Goal: Task Accomplishment & Management: Manage account settings

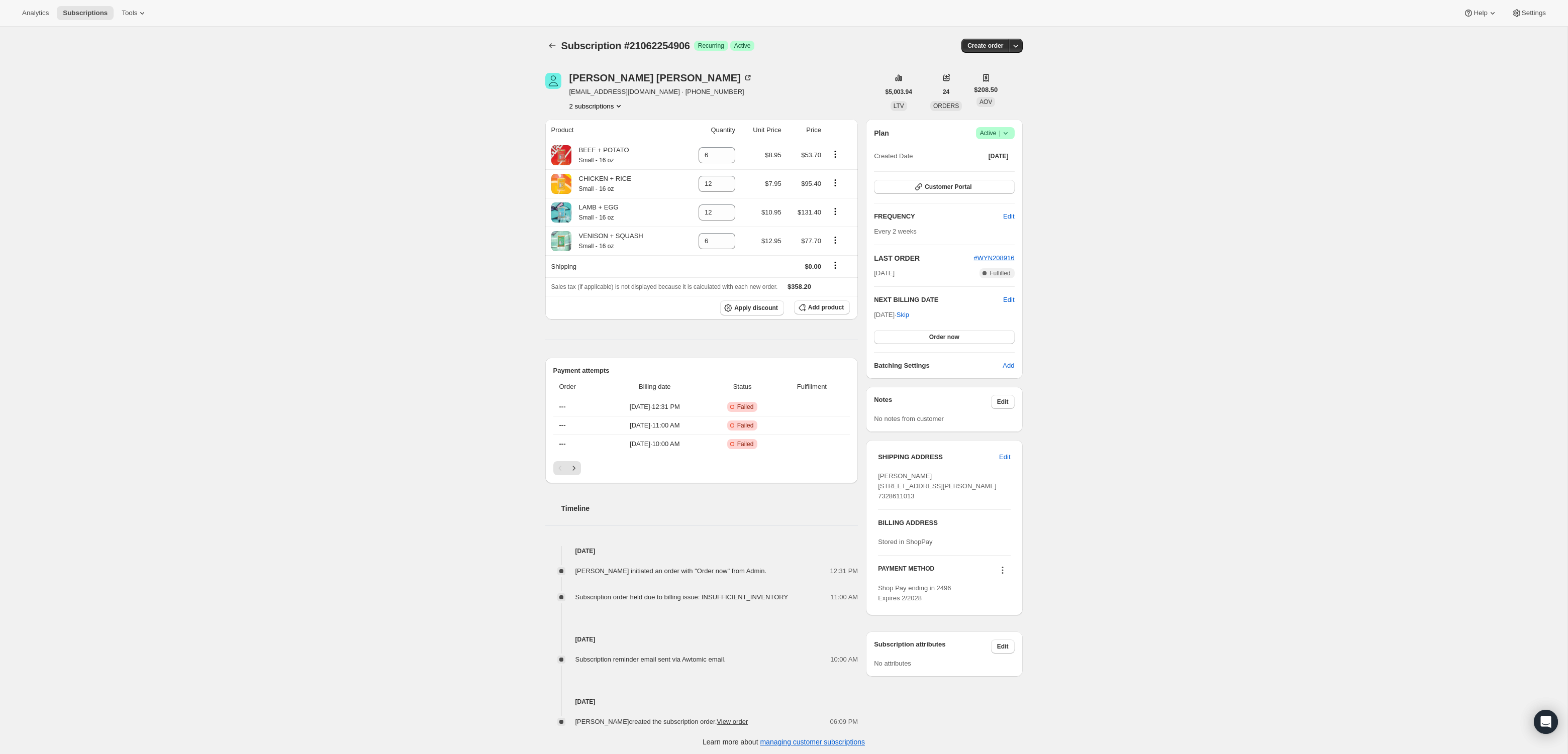
click at [619, 105] on icon "Product actions" at bounding box center [618, 106] width 10 height 10
click at [1298, 166] on div "Subscription #21062254906. This page is ready Subscription #21062254906 Success…" at bounding box center [783, 392] width 1567 height 730
click at [622, 103] on icon "Product actions" at bounding box center [618, 106] width 10 height 10
click at [618, 126] on span "21062222138" at bounding box center [595, 125] width 70 height 10
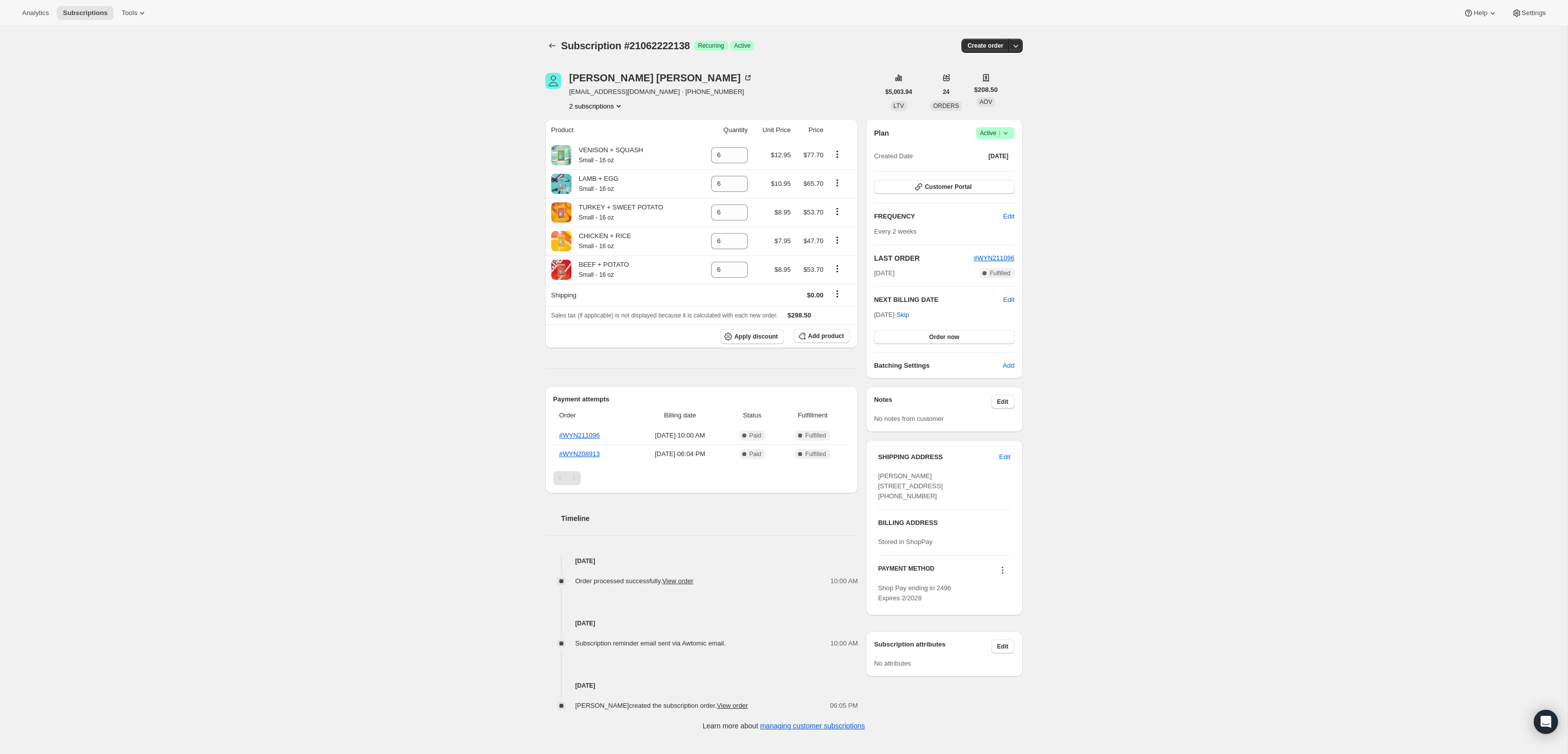
click at [1009, 136] on icon at bounding box center [1006, 133] width 10 height 10
click at [1002, 169] on span "Cancel subscription" at bounding box center [992, 169] width 57 height 7
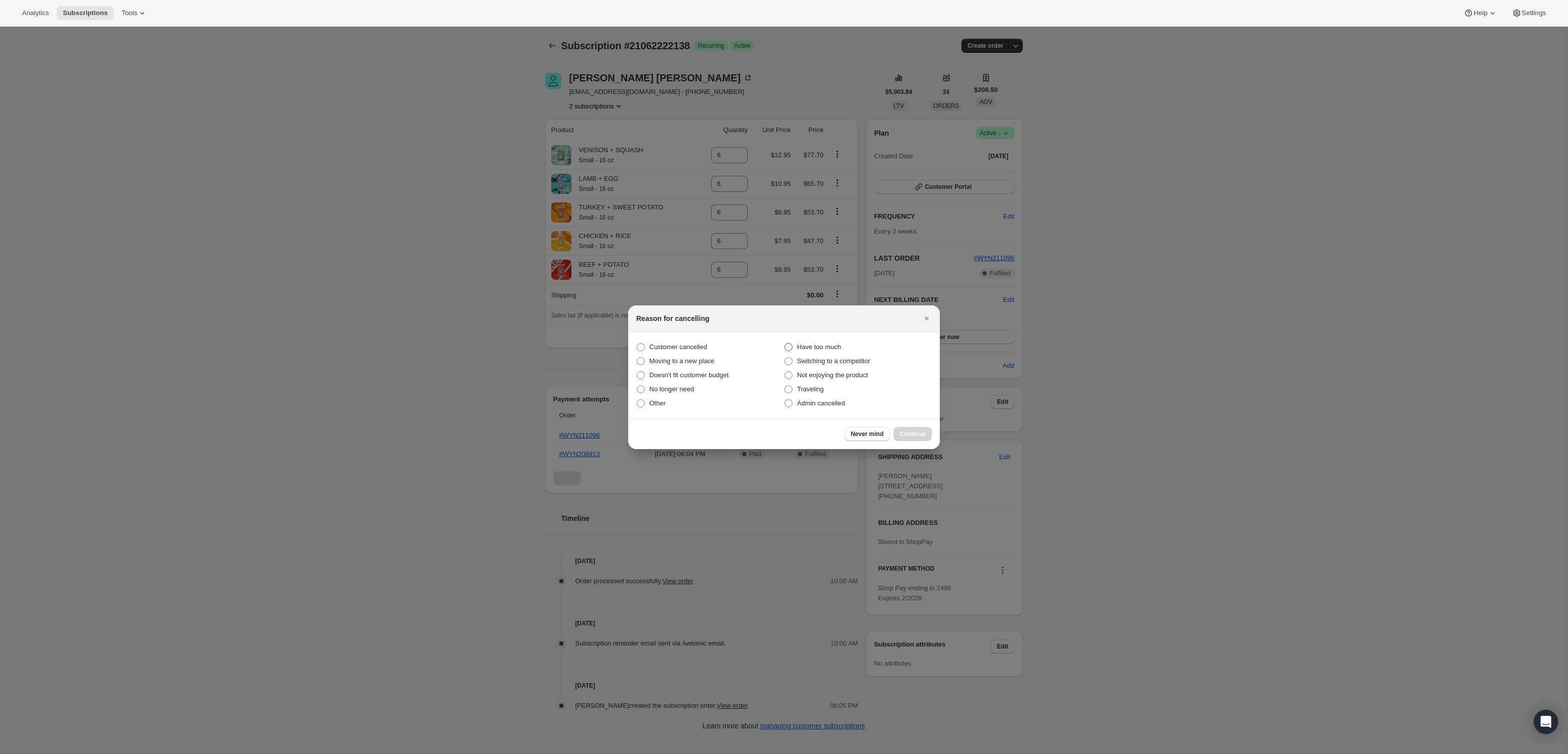
click at [788, 351] on span ":ref:" at bounding box center [788, 347] width 9 height 9
click at [785, 344] on input "Have too much" at bounding box center [785, 343] width 1 height 1
radio input "true"
click at [910, 434] on span "Continue" at bounding box center [912, 434] width 26 height 8
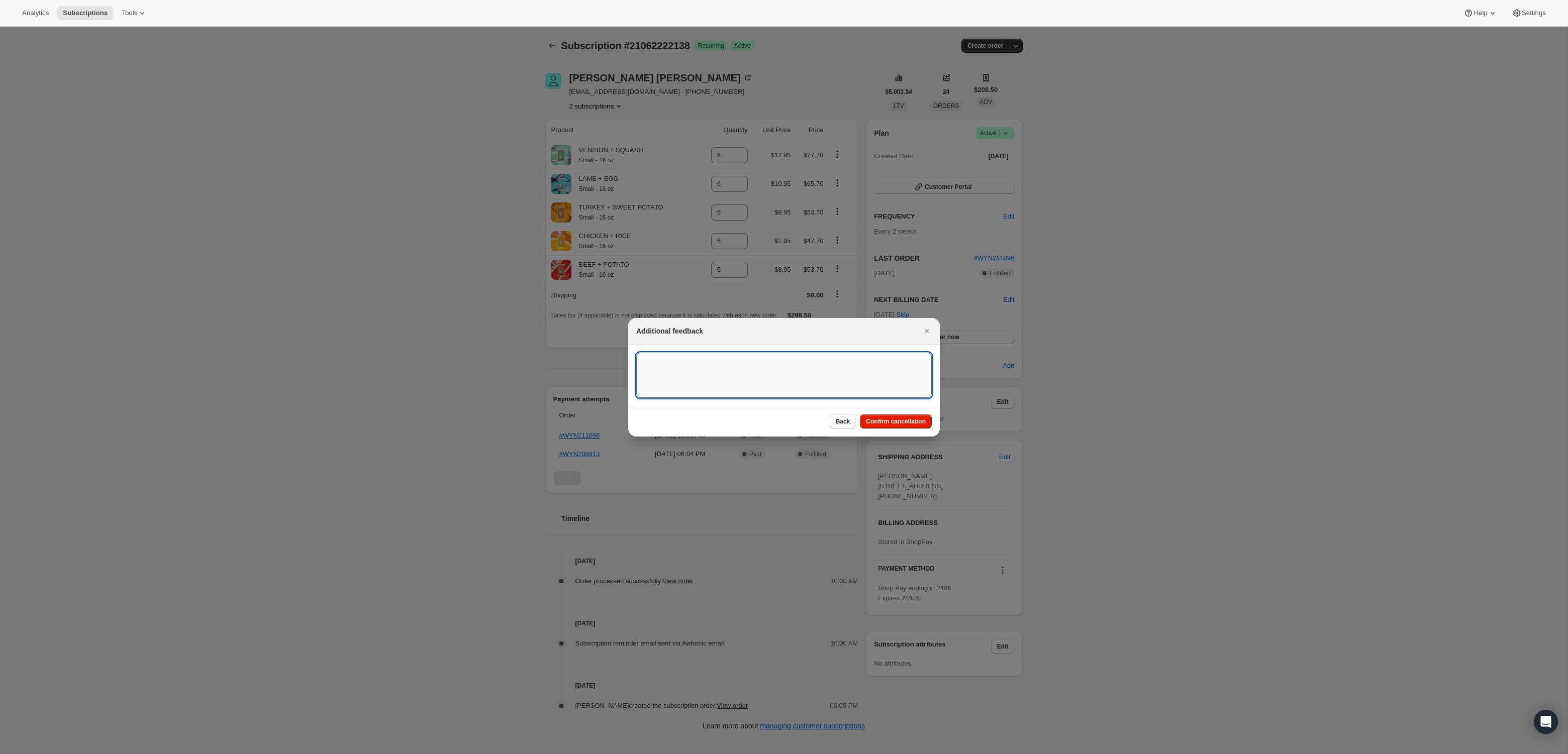
click at [783, 368] on textarea ":ref:" at bounding box center [783, 375] width 295 height 45
click at [838, 361] on textarea "Customer called and said he wanted to cancel his subscriptions and he would ord…" at bounding box center [783, 375] width 295 height 45
type textarea "Customer called and said he wanted to cancel his subscriptions as he has too mu…"
click at [898, 424] on span "Confirm cancellation" at bounding box center [896, 421] width 60 height 8
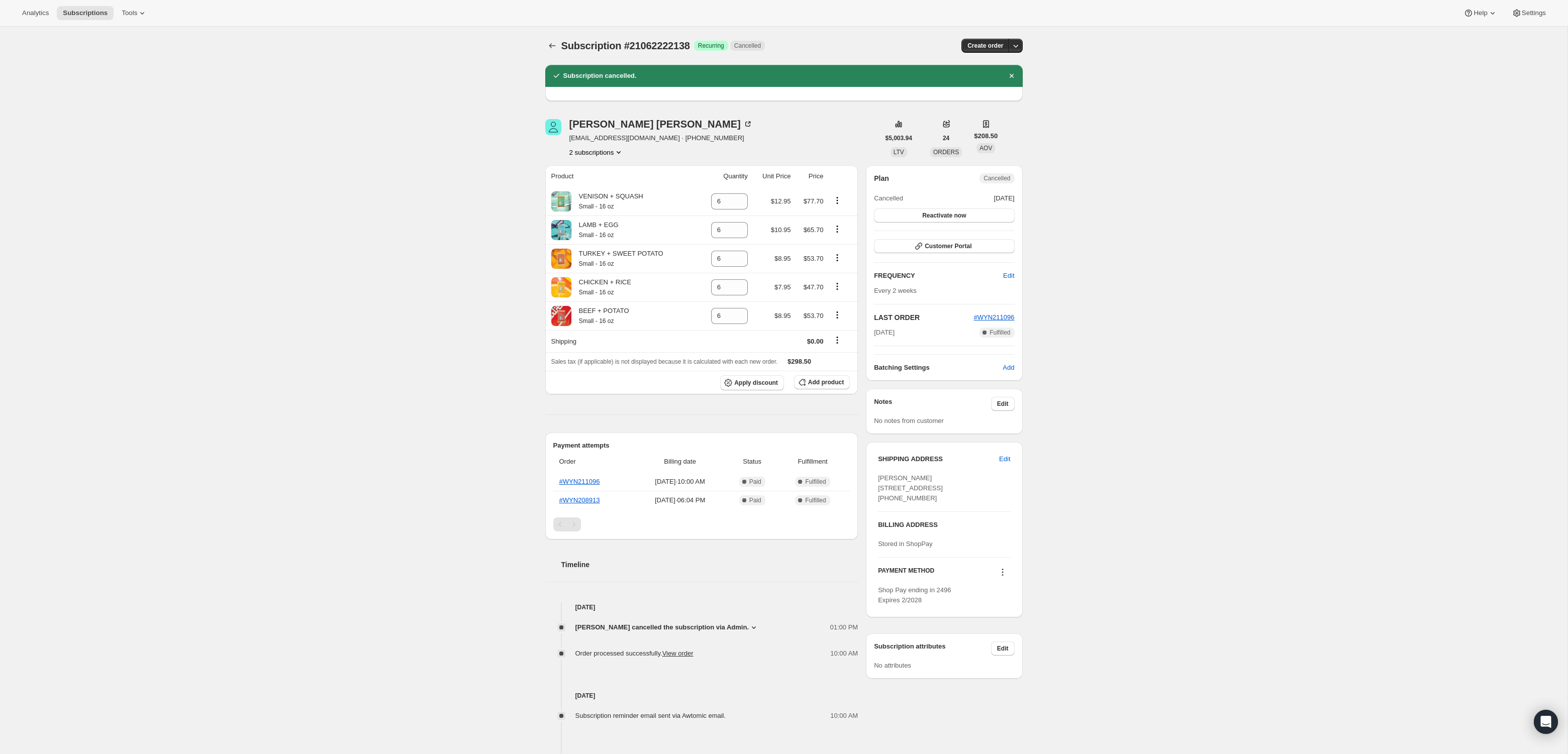
click at [623, 153] on icon "Product actions" at bounding box center [618, 152] width 10 height 10
click at [610, 183] on span "21062254906" at bounding box center [595, 188] width 70 height 10
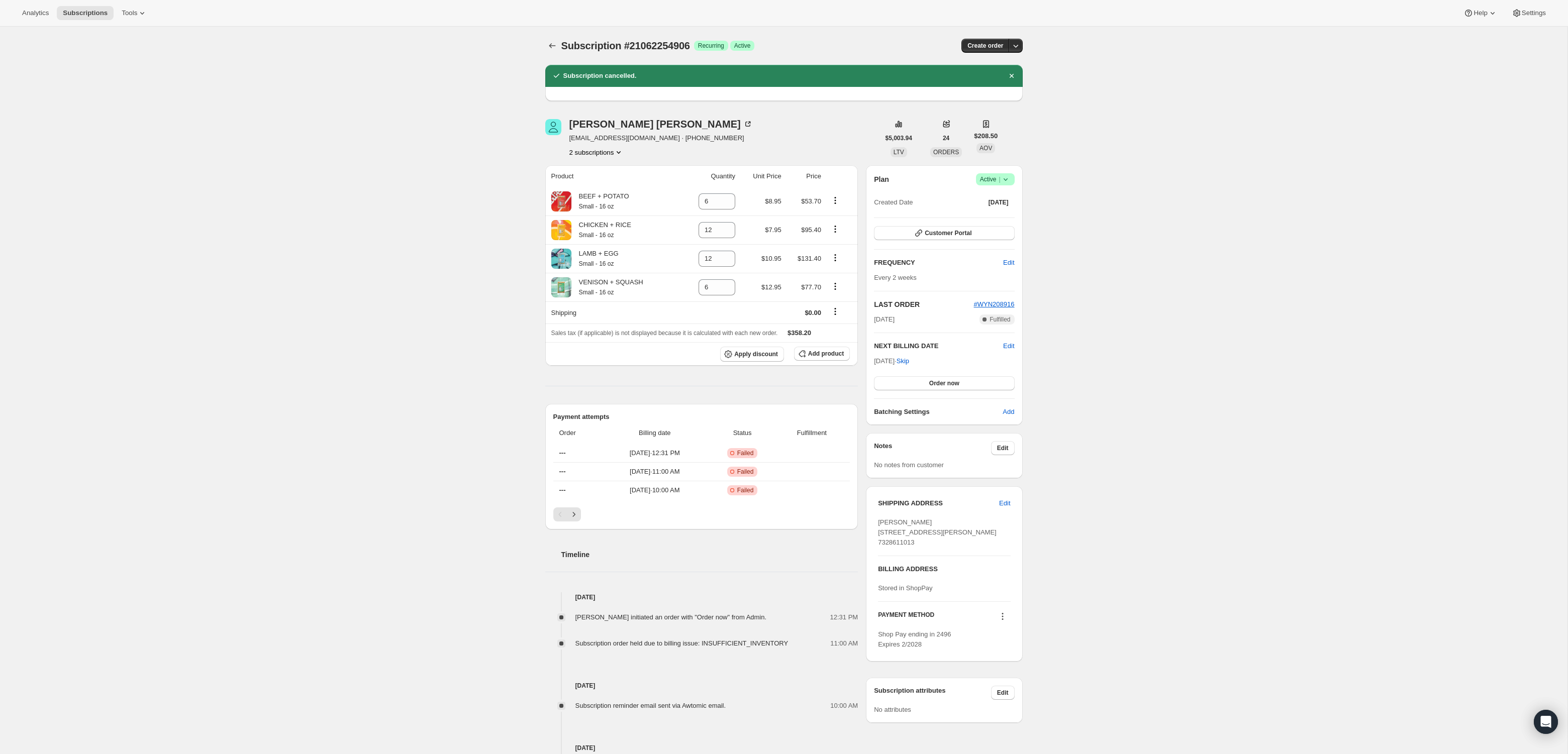
click at [1007, 177] on icon at bounding box center [1006, 179] width 10 height 10
click at [1001, 212] on span "Cancel subscription" at bounding box center [992, 215] width 57 height 7
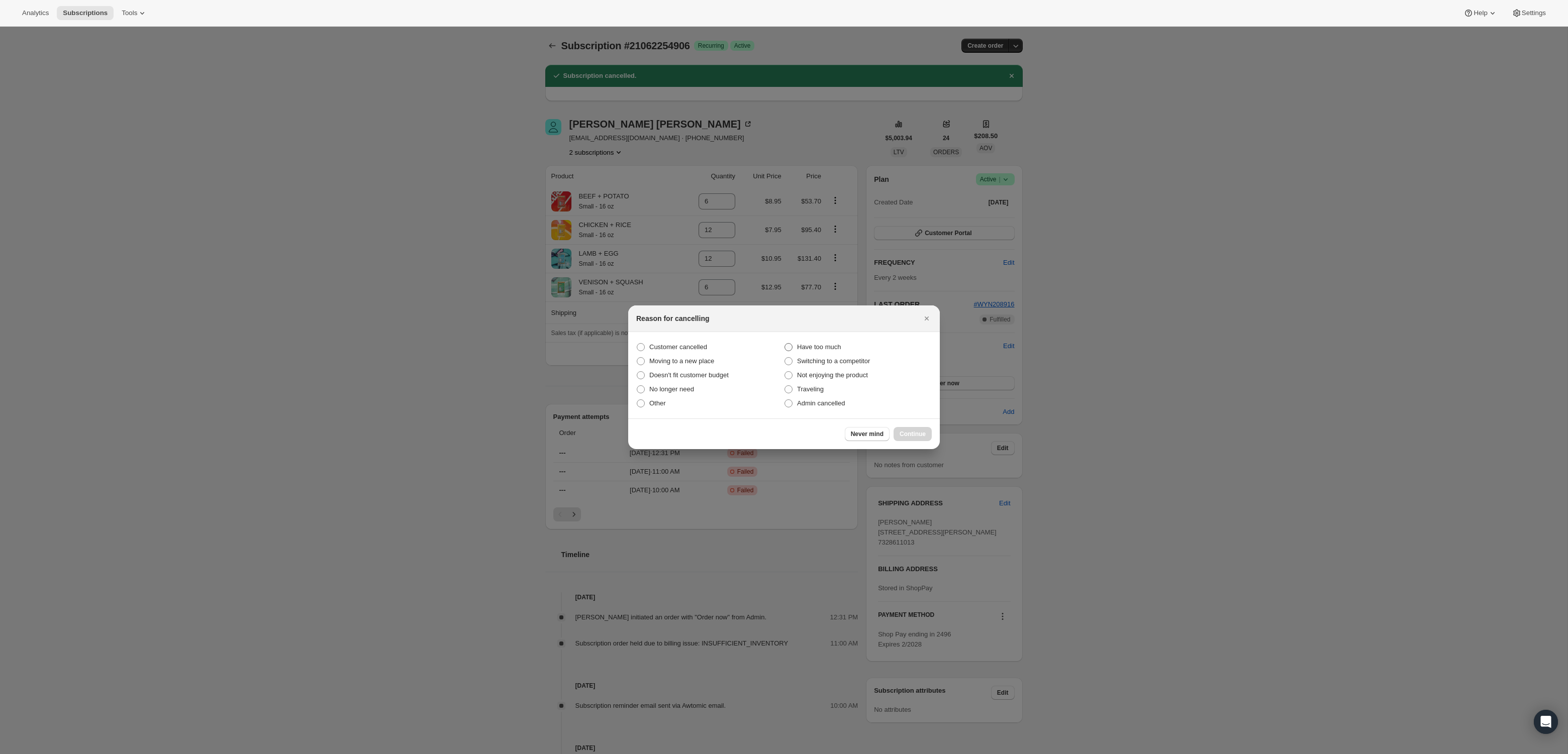
click at [826, 351] on span "Have too much" at bounding box center [819, 347] width 44 height 10
click at [785, 344] on input "Have too much" at bounding box center [785, 343] width 1 height 1
radio input "true"
click at [918, 438] on button "Continue" at bounding box center [912, 434] width 38 height 14
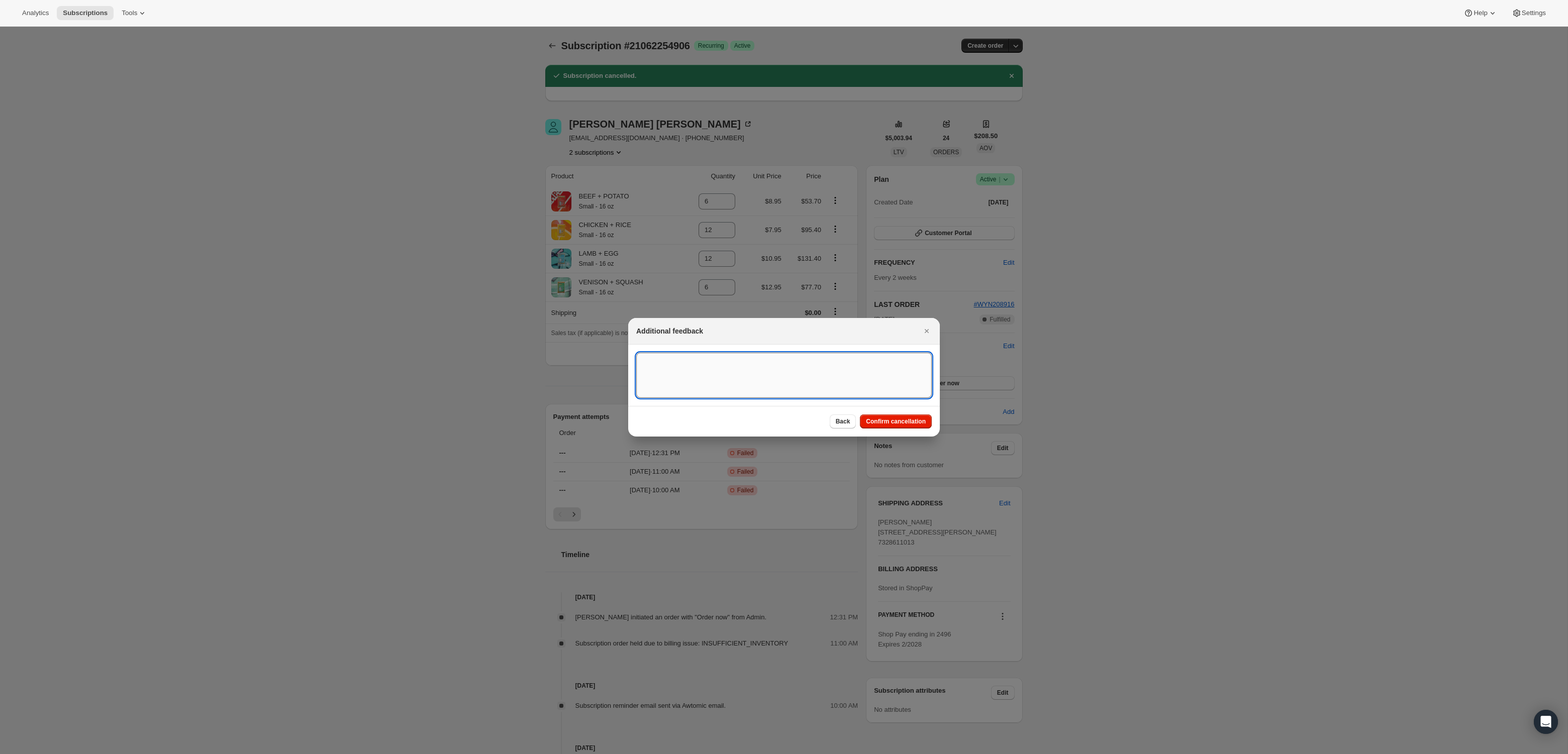
click at [810, 385] on textarea ":rjk:" at bounding box center [783, 375] width 295 height 45
type textarea "Customer called and wanted to cancel his subscriptions as he has too much food,…"
click at [898, 426] on button "Confirm cancellation" at bounding box center [896, 421] width 72 height 14
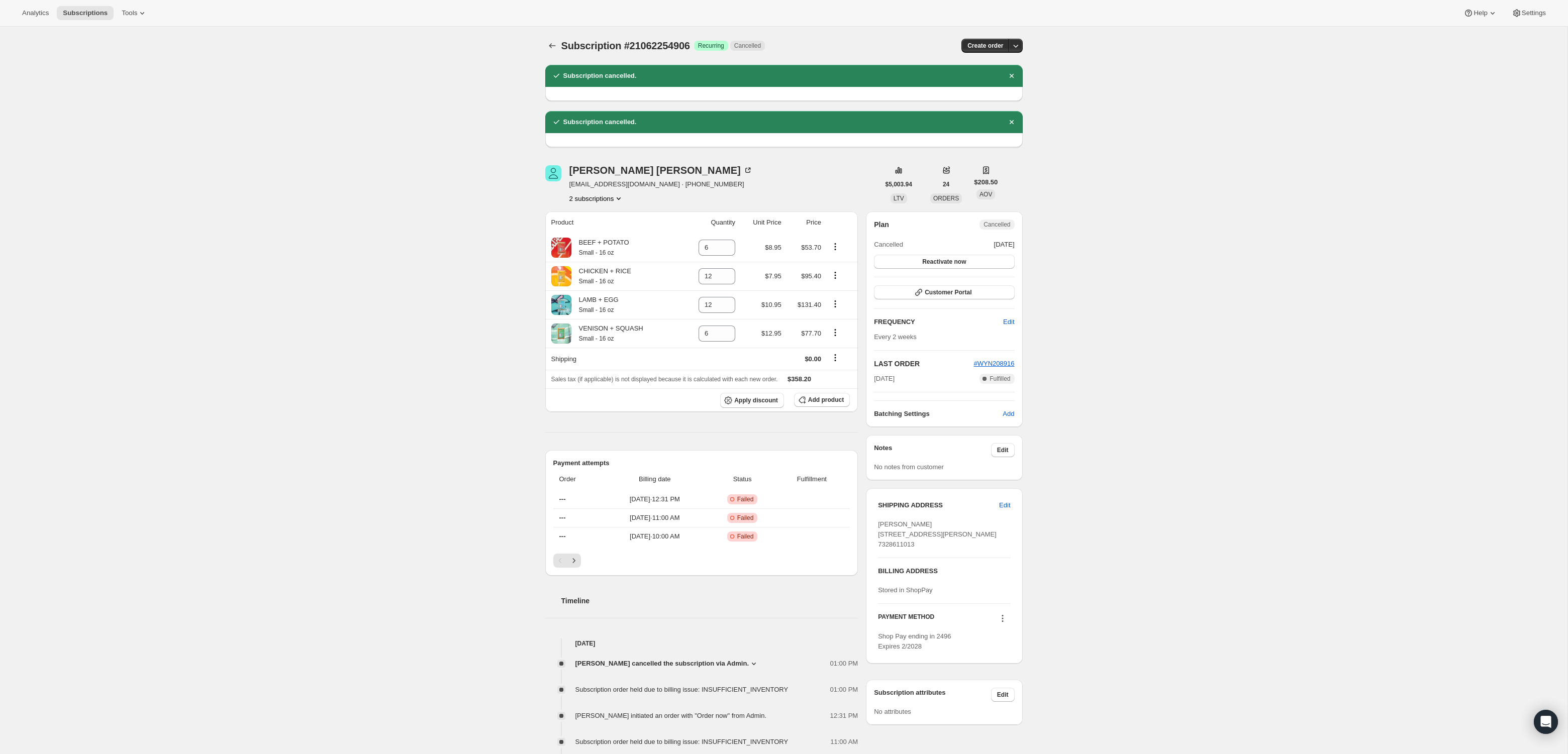
click at [1128, 347] on div "Subscription #21062254906. This page is ready Subscription #21062254906 Success…" at bounding box center [783, 464] width 1567 height 875
click at [615, 198] on button "2 subscriptions" at bounding box center [597, 198] width 55 height 10
click at [617, 214] on span "21062222138" at bounding box center [595, 217] width 70 height 10
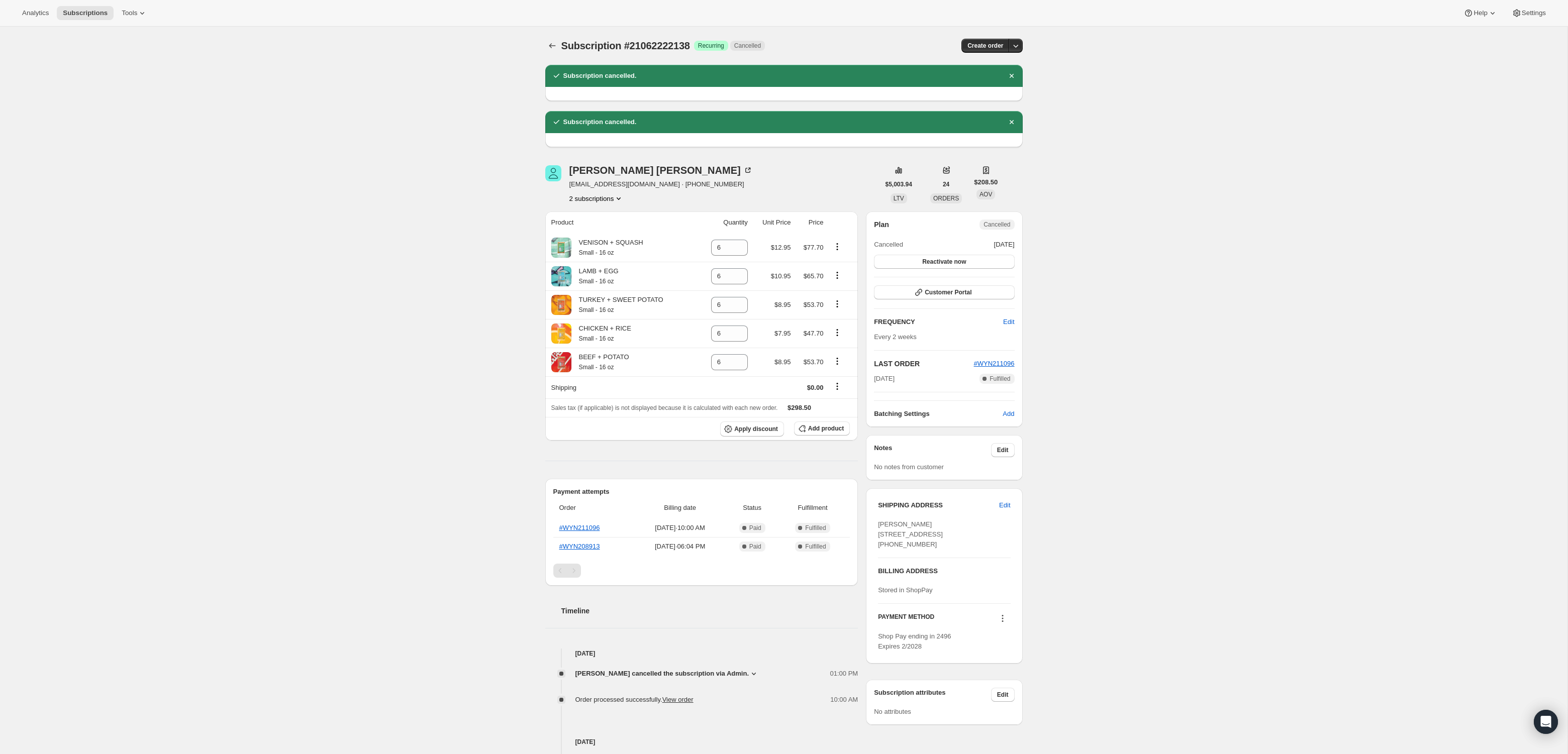
click at [450, 172] on div "Subscription #21062222138. This page is ready Subscription #21062222138 Success…" at bounding box center [783, 443] width 1567 height 833
